Goal: Task Accomplishment & Management: Use online tool/utility

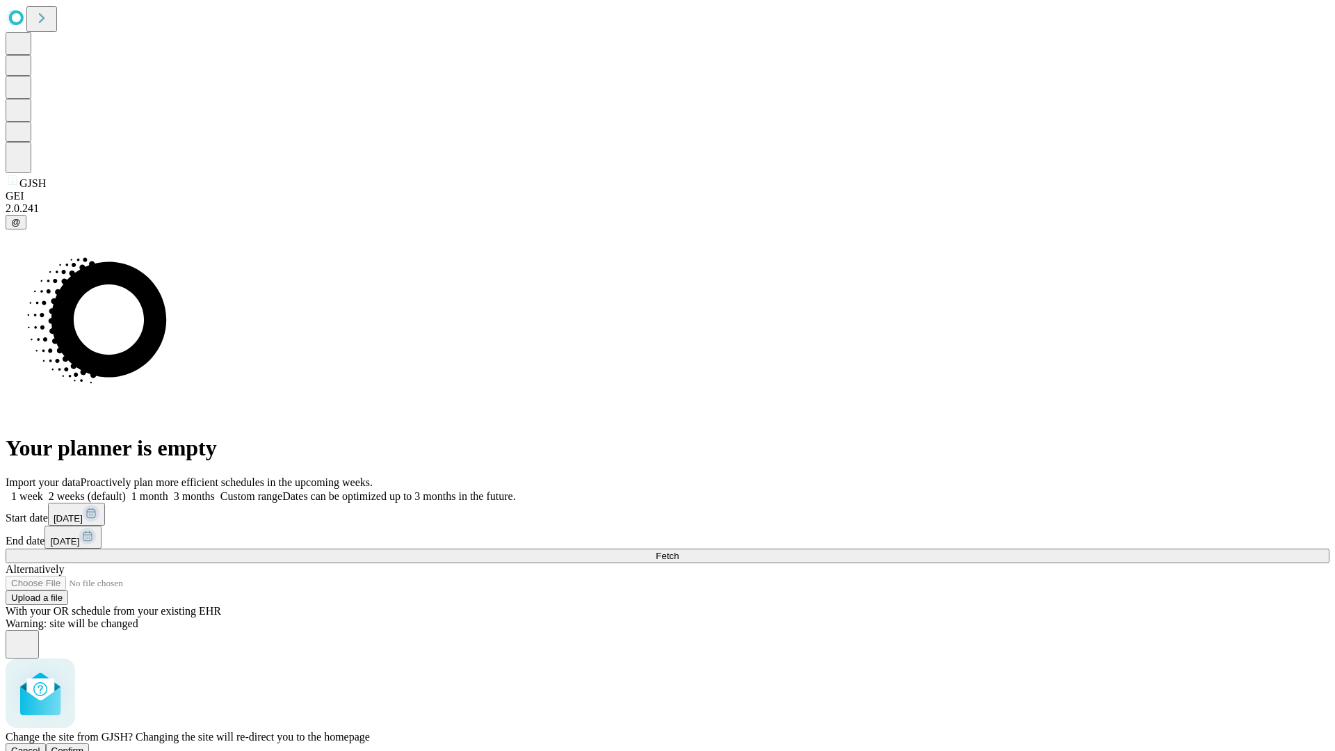
click at [84, 745] on span "Confirm" at bounding box center [67, 750] width 33 height 10
click at [126, 490] on label "2 weeks (default)" at bounding box center [84, 496] width 83 height 12
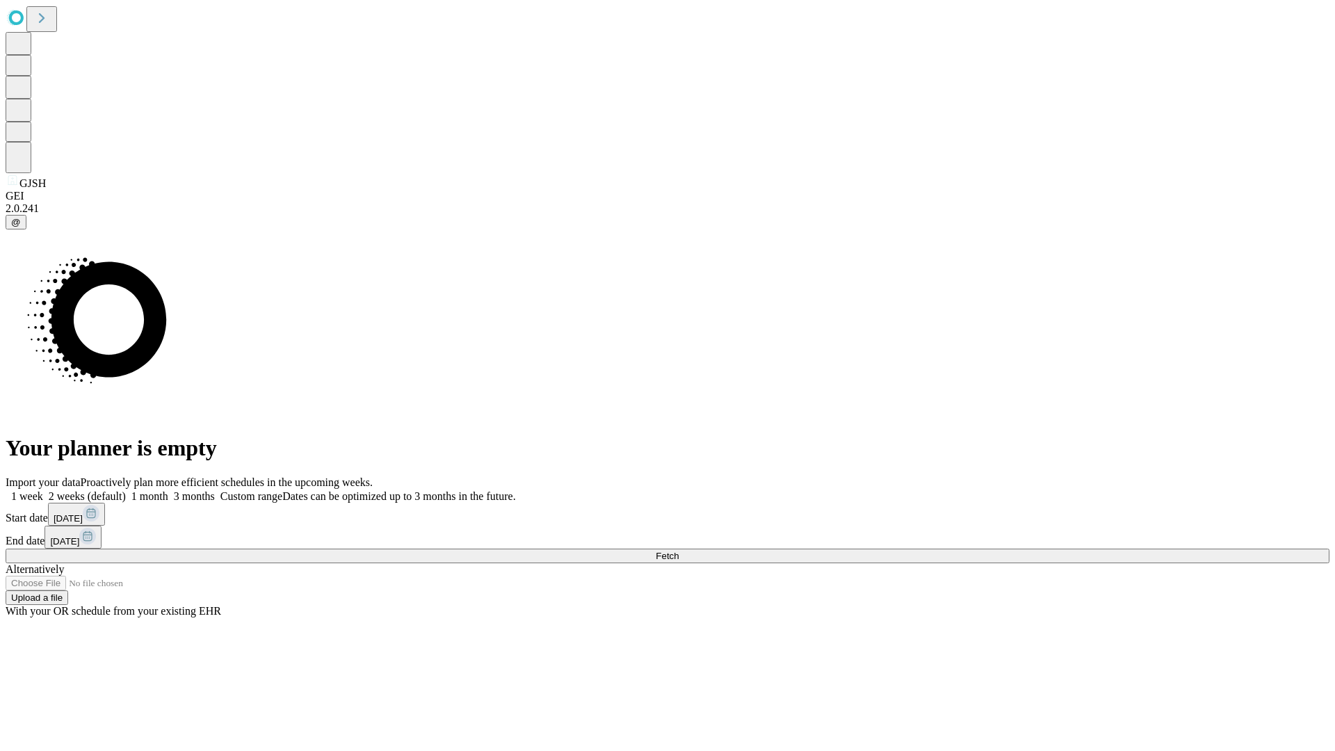
click at [678, 551] on span "Fetch" at bounding box center [667, 556] width 23 height 10
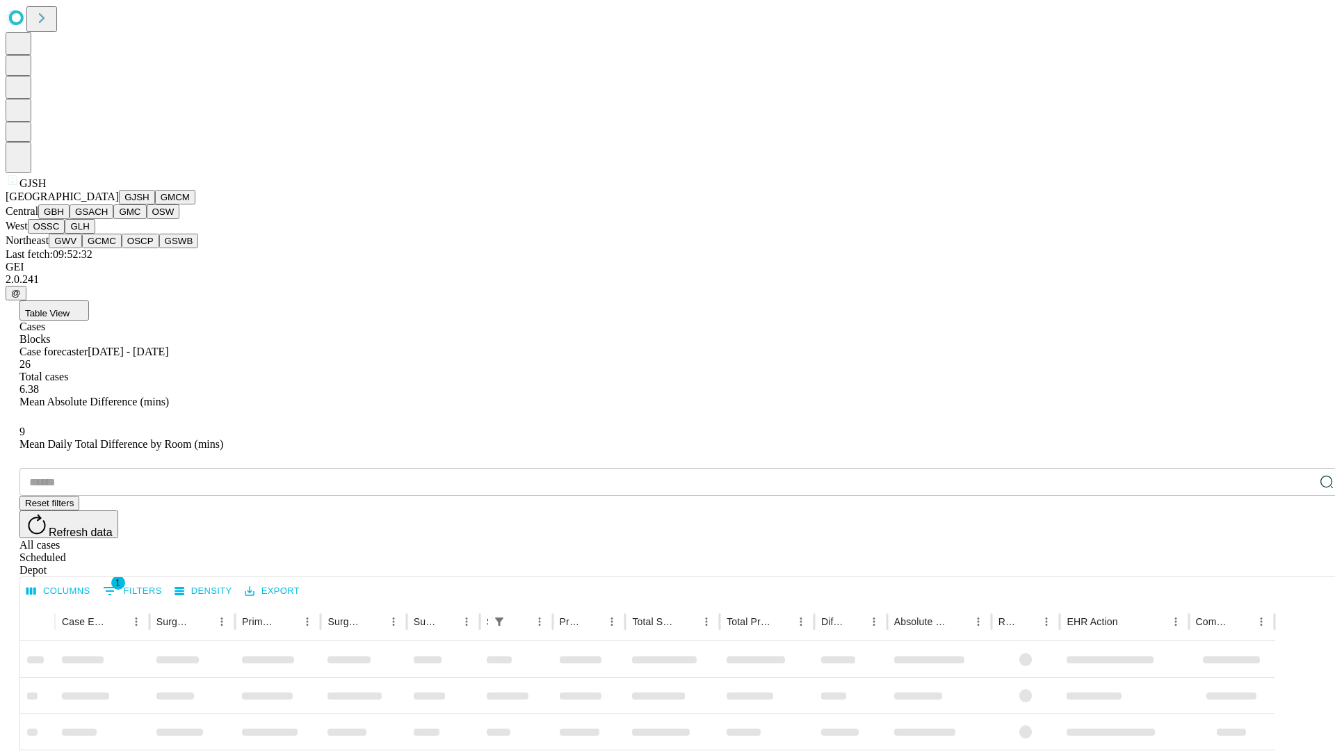
click at [155, 204] on button "GMCM" at bounding box center [175, 197] width 40 height 15
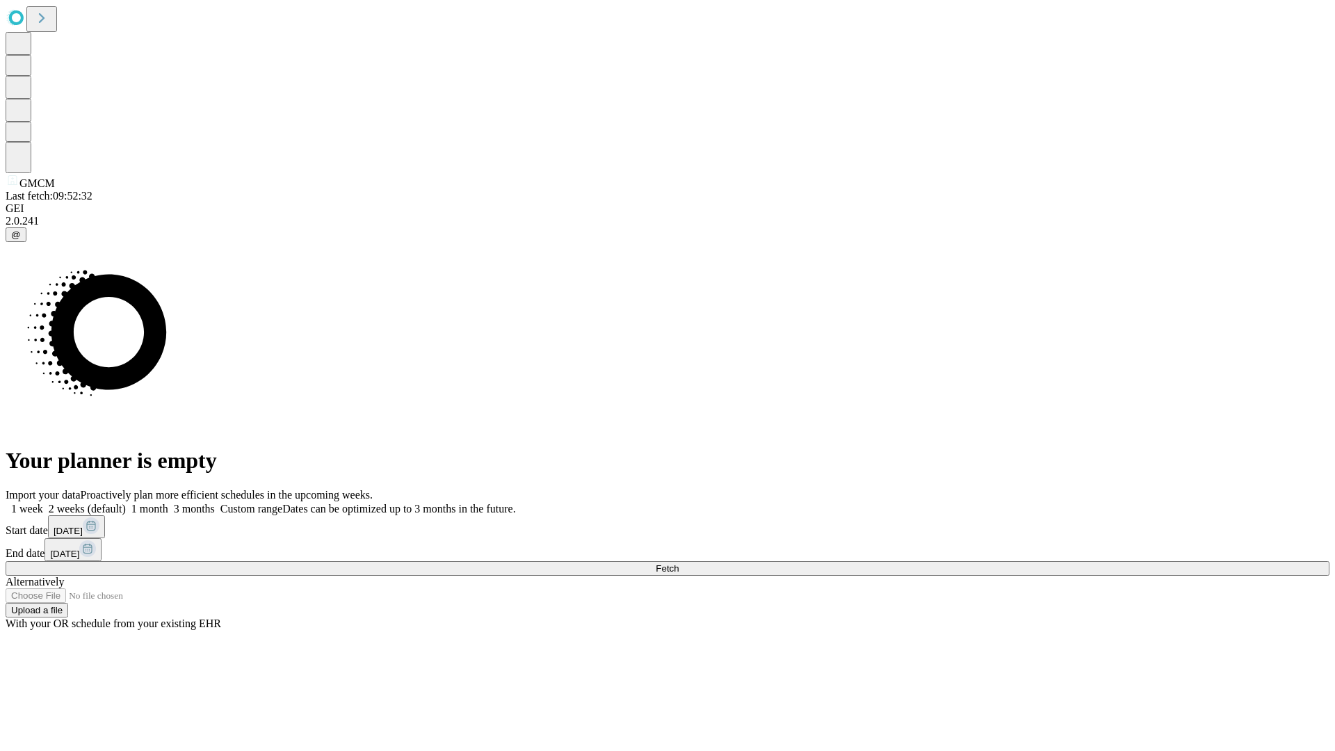
click at [678, 563] on span "Fetch" at bounding box center [667, 568] width 23 height 10
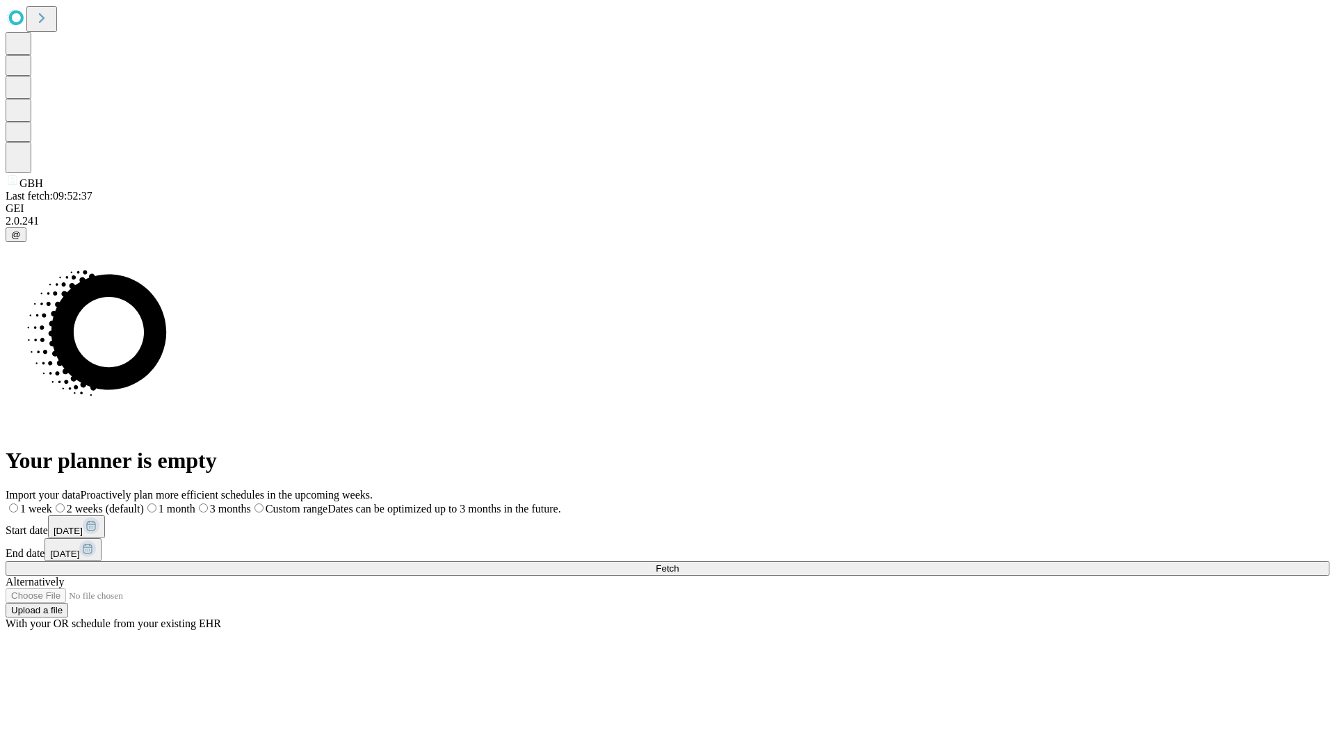
click at [144, 503] on label "2 weeks (default)" at bounding box center [98, 509] width 92 height 12
click at [678, 563] on span "Fetch" at bounding box center [667, 568] width 23 height 10
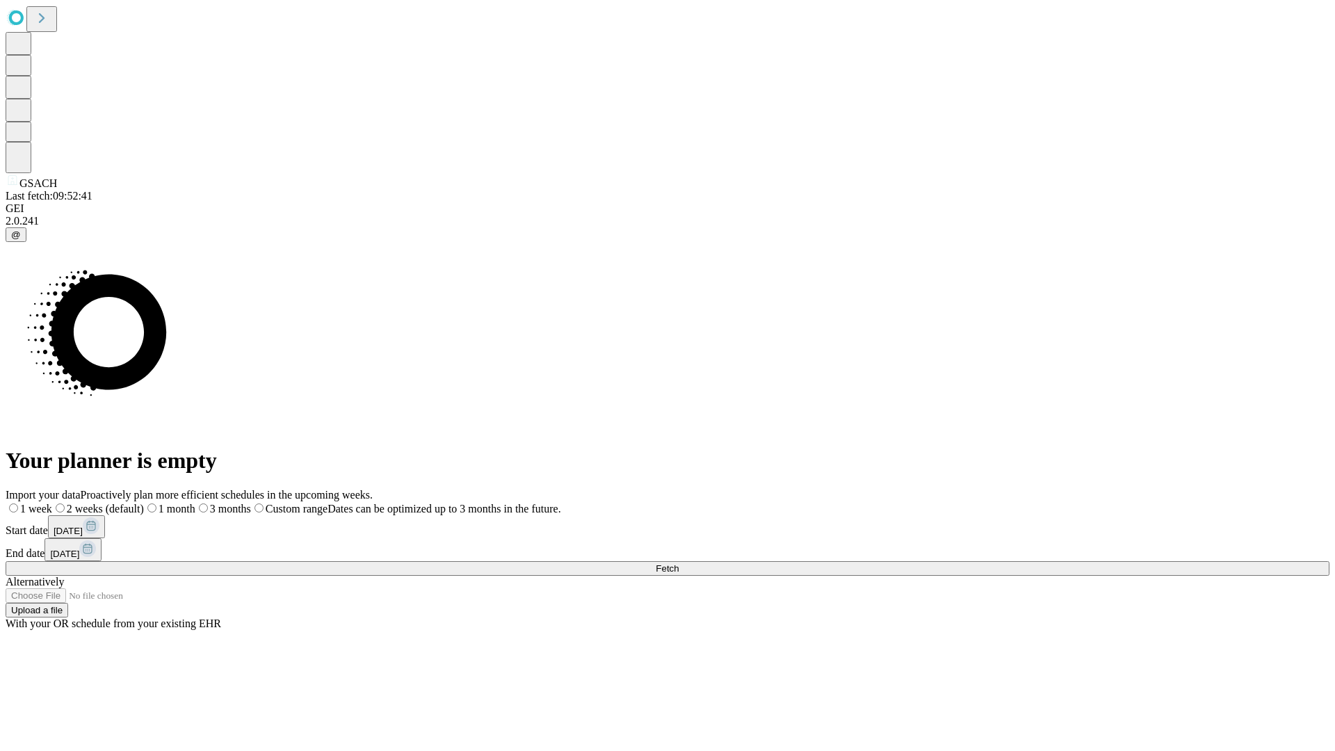
click at [144, 503] on label "2 weeks (default)" at bounding box center [98, 509] width 92 height 12
click at [678, 563] on span "Fetch" at bounding box center [667, 568] width 23 height 10
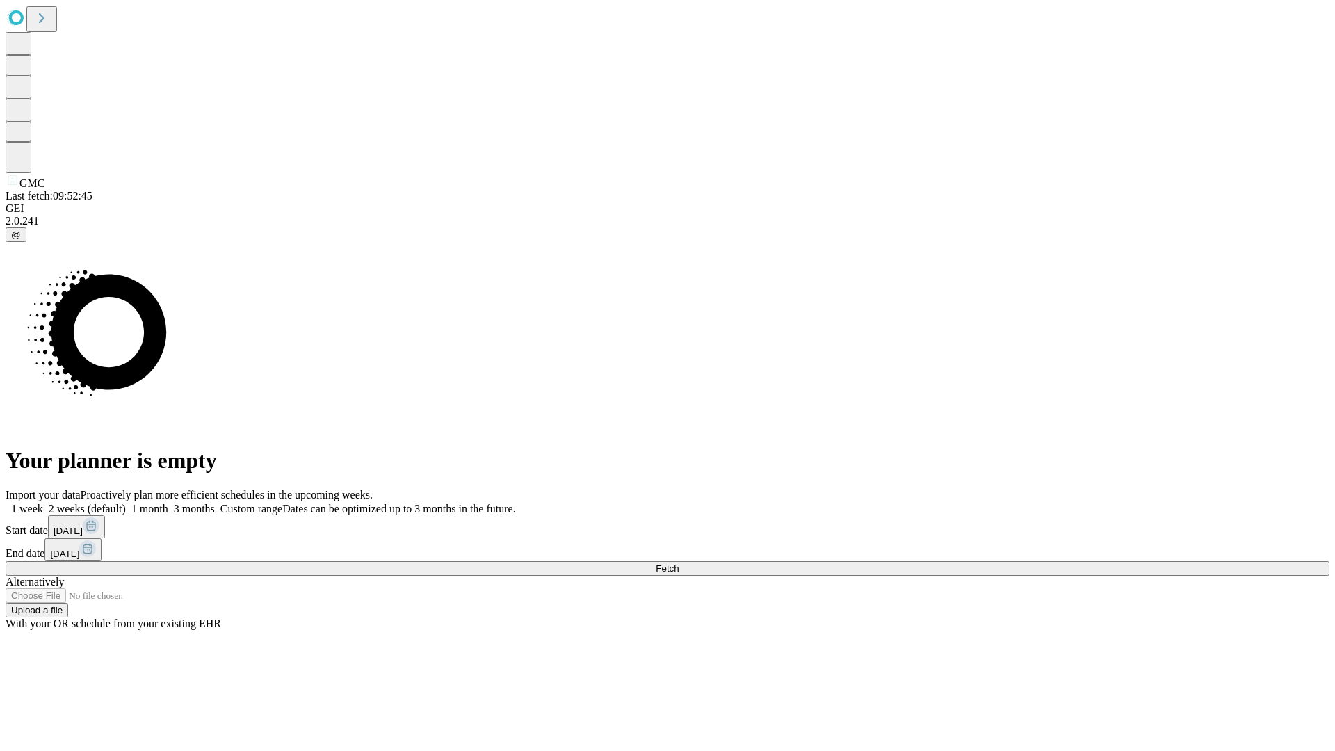
click at [126, 503] on label "2 weeks (default)" at bounding box center [84, 509] width 83 height 12
click at [678, 563] on span "Fetch" at bounding box center [667, 568] width 23 height 10
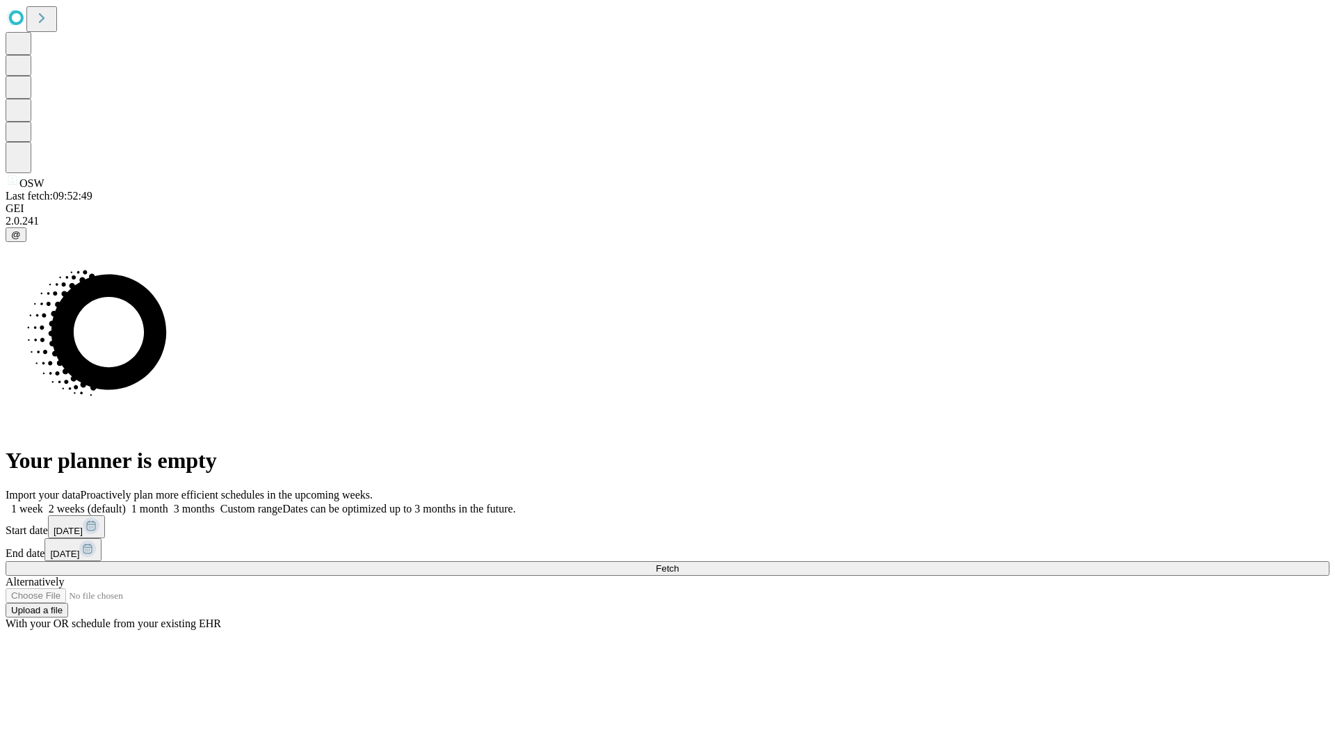
click at [126, 503] on label "2 weeks (default)" at bounding box center [84, 509] width 83 height 12
click at [678, 563] on span "Fetch" at bounding box center [667, 568] width 23 height 10
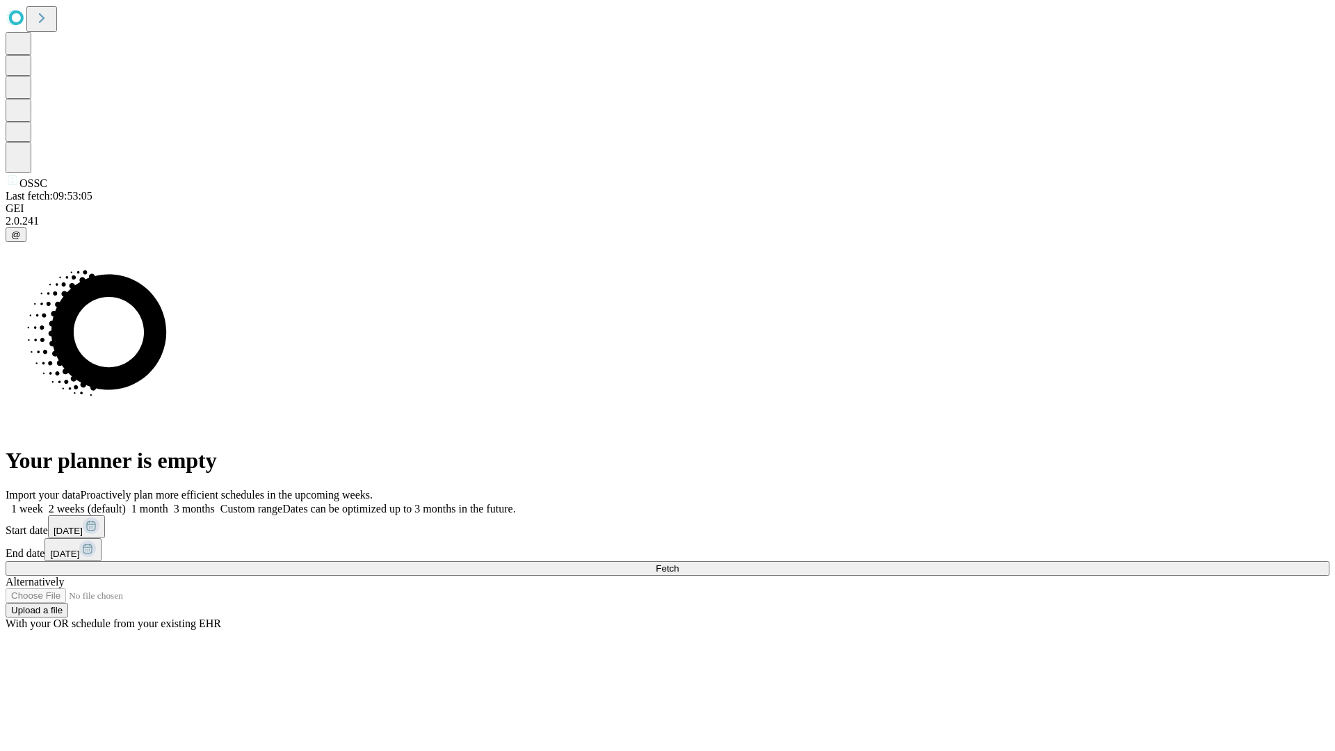
click at [126, 503] on label "2 weeks (default)" at bounding box center [84, 509] width 83 height 12
click at [678, 563] on span "Fetch" at bounding box center [667, 568] width 23 height 10
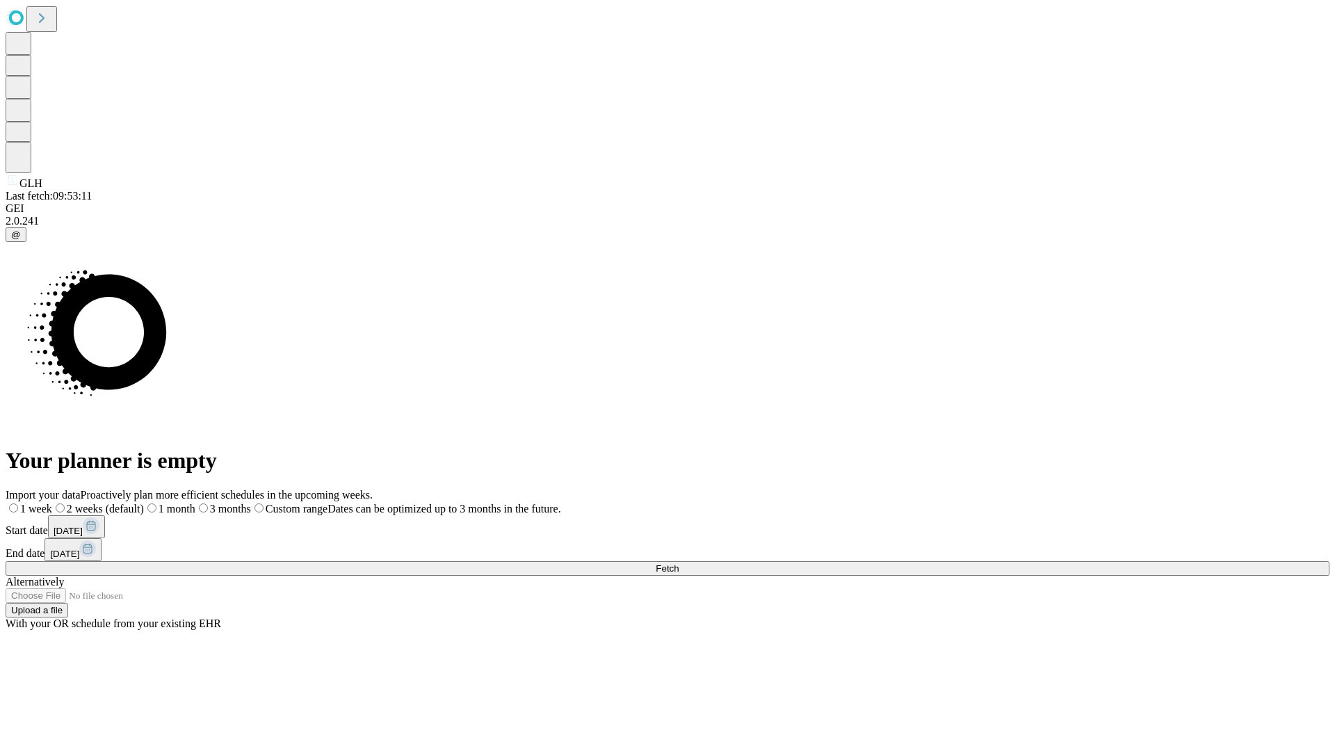
click at [678, 563] on span "Fetch" at bounding box center [667, 568] width 23 height 10
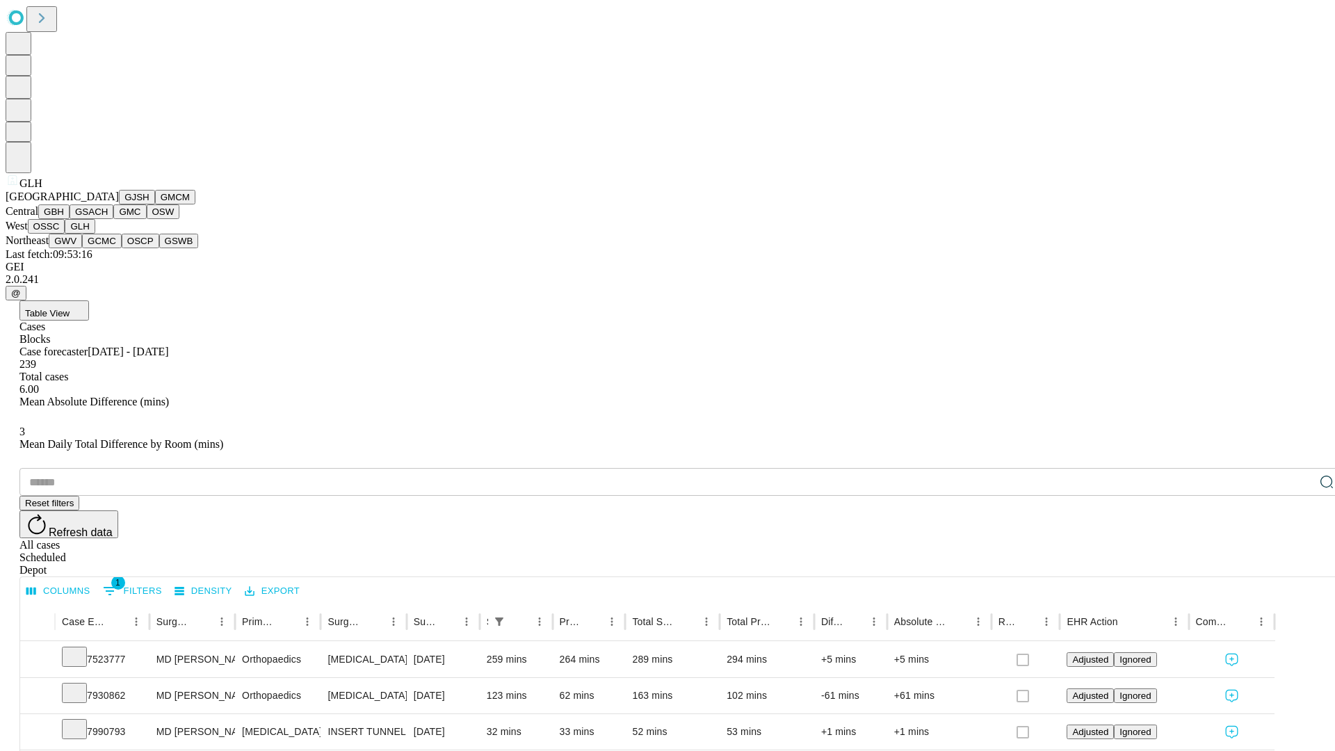
click at [82, 248] on button "GWV" at bounding box center [65, 241] width 33 height 15
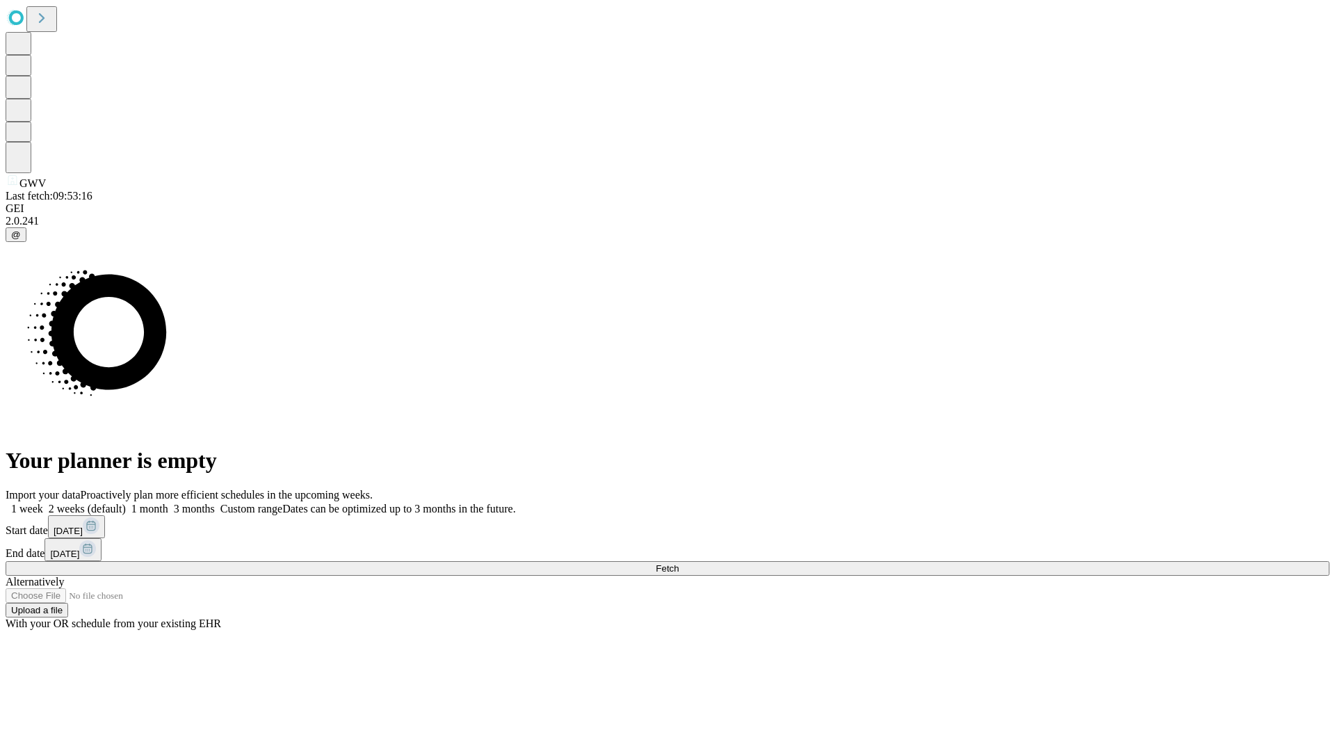
click at [126, 503] on label "2 weeks (default)" at bounding box center [84, 509] width 83 height 12
click at [678, 563] on span "Fetch" at bounding box center [667, 568] width 23 height 10
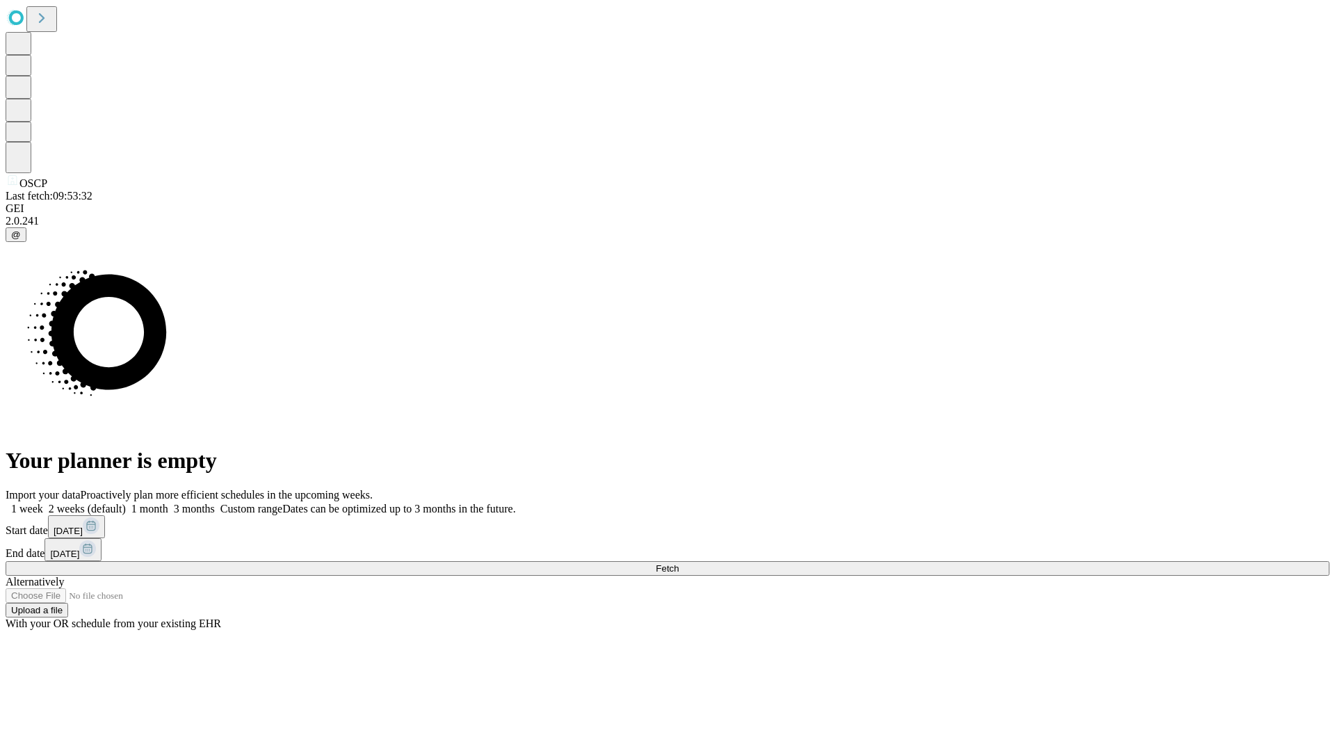
click at [126, 503] on label "2 weeks (default)" at bounding box center [84, 509] width 83 height 12
click at [678, 563] on span "Fetch" at bounding box center [667, 568] width 23 height 10
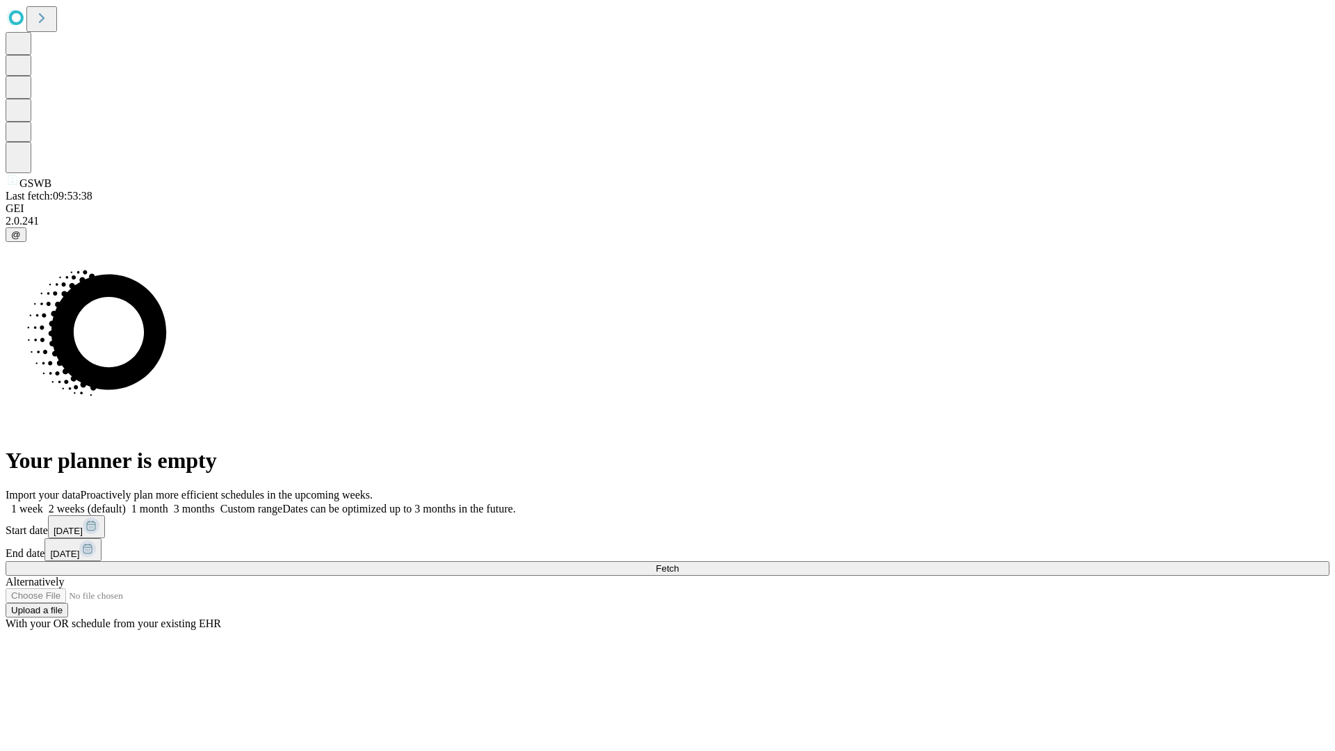
click at [126, 503] on label "2 weeks (default)" at bounding box center [84, 509] width 83 height 12
click at [678, 563] on span "Fetch" at bounding box center [667, 568] width 23 height 10
